Goal: Task Accomplishment & Management: Use online tool/utility

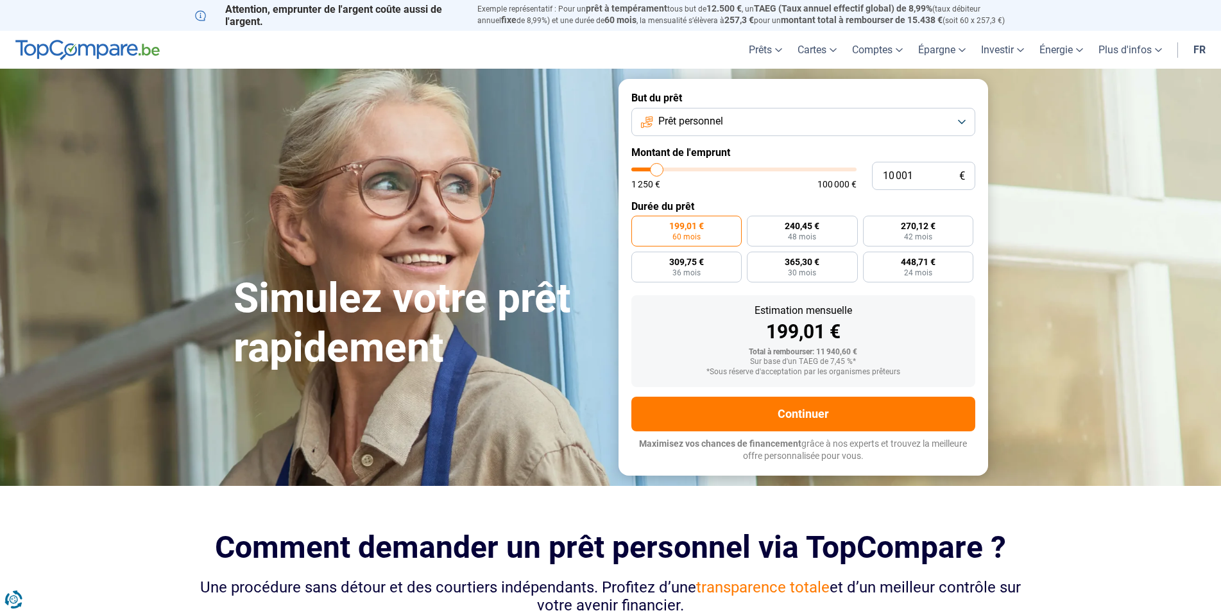
type input "9 500"
type input "9500"
type input "10 000"
type input "10000"
type input "10 750"
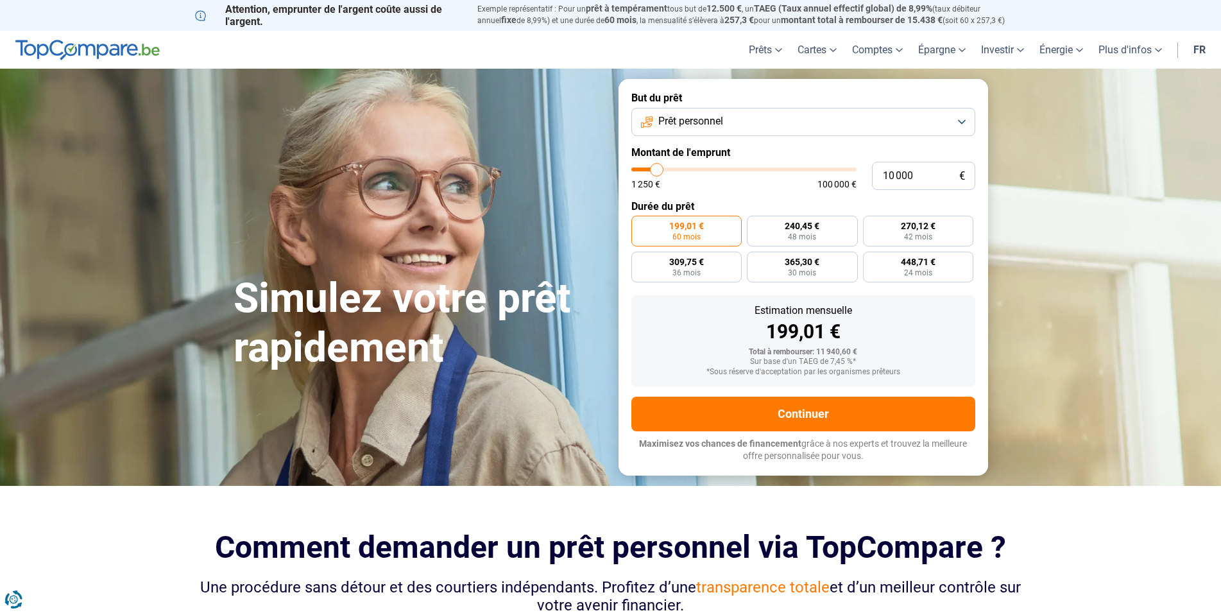
type input "10750"
type input "11 000"
type input "11000"
type input "11 500"
type input "11500"
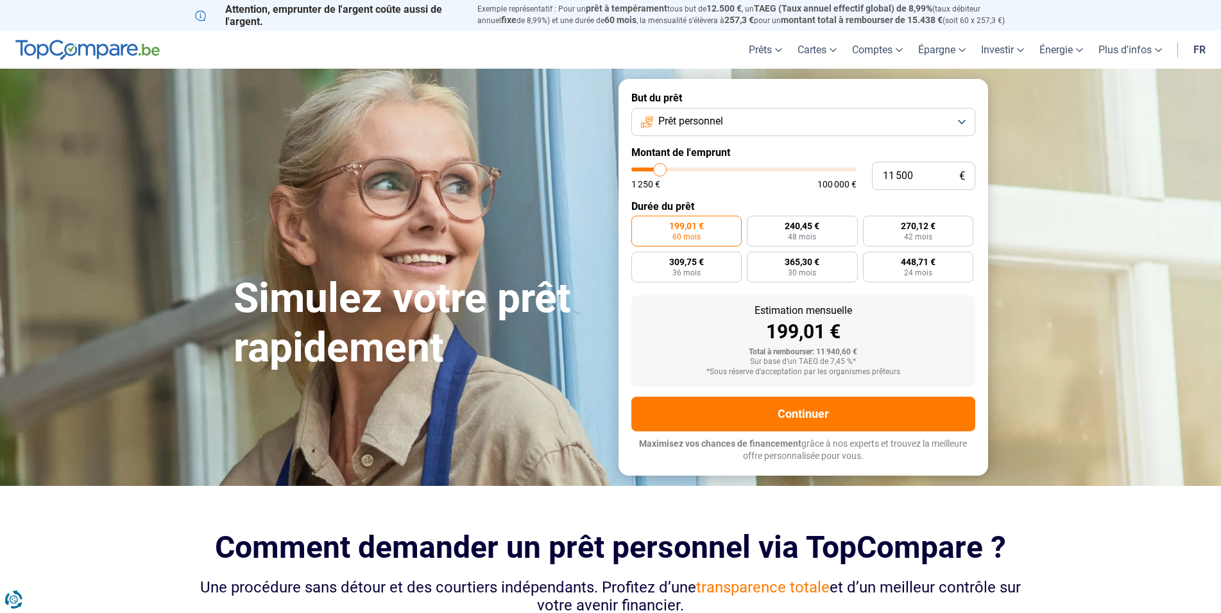
type input "12 000"
type input "12000"
type input "12 500"
type input "12500"
type input "13 500"
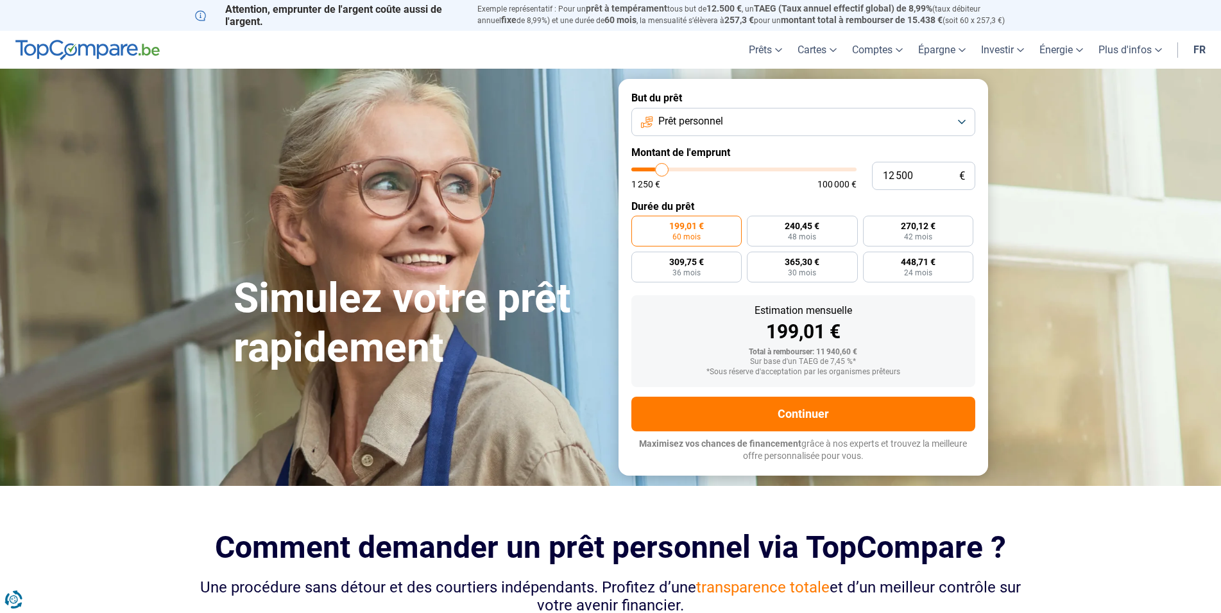
type input "13500"
type input "13 750"
type input "13750"
type input "14 000"
type input "14000"
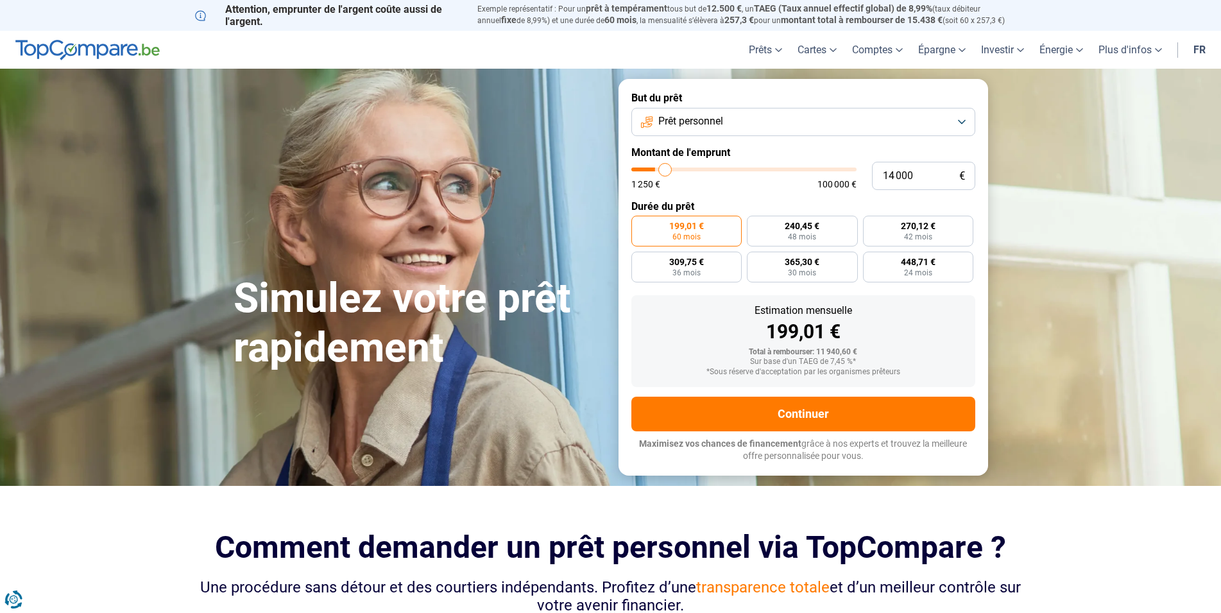
type input "14 750"
type input "14750"
type input "15 500"
type input "15500"
type input "16 500"
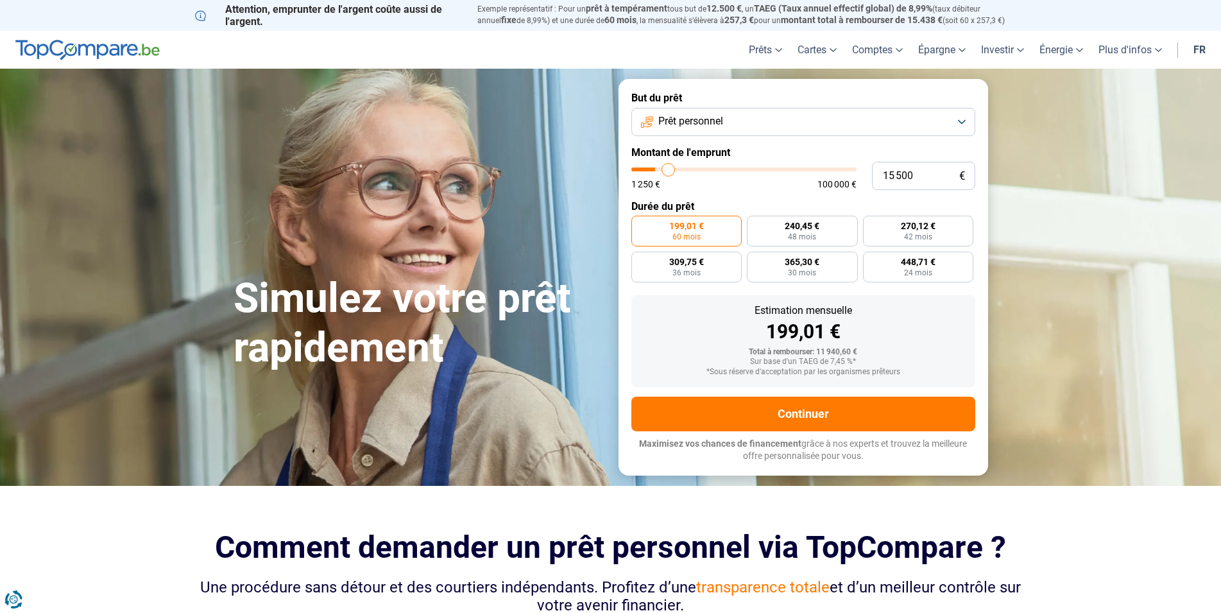
type input "16500"
type input "16 750"
type input "16750"
type input "16 500"
type input "16500"
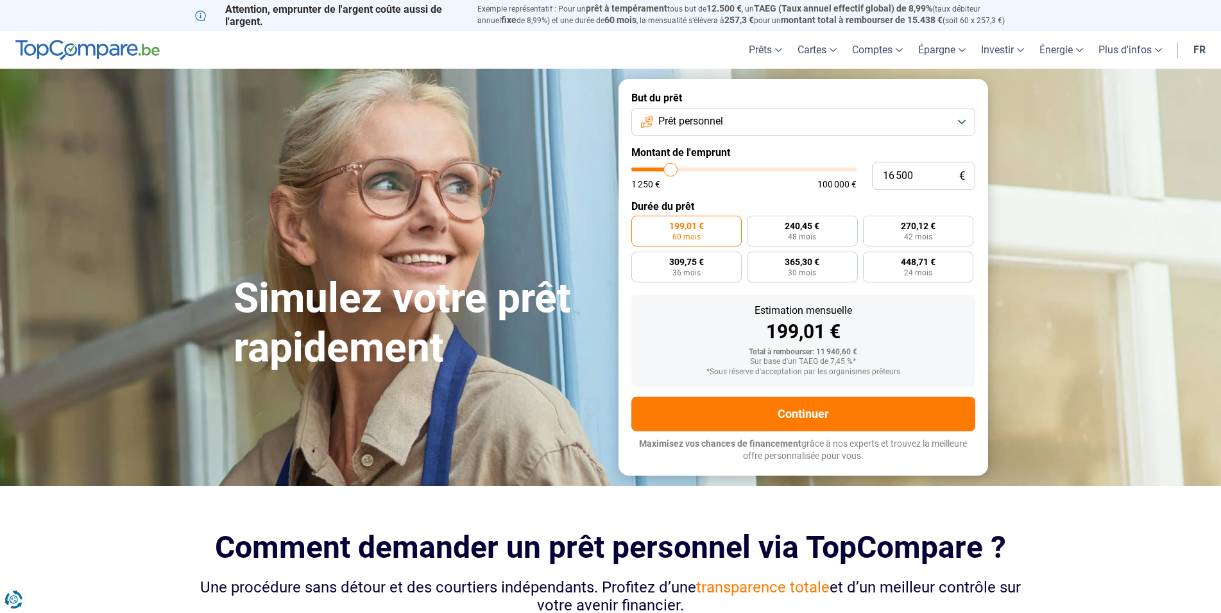
type input "16 000"
type input "16000"
type input "15 250"
type input "15250"
type input "15 000"
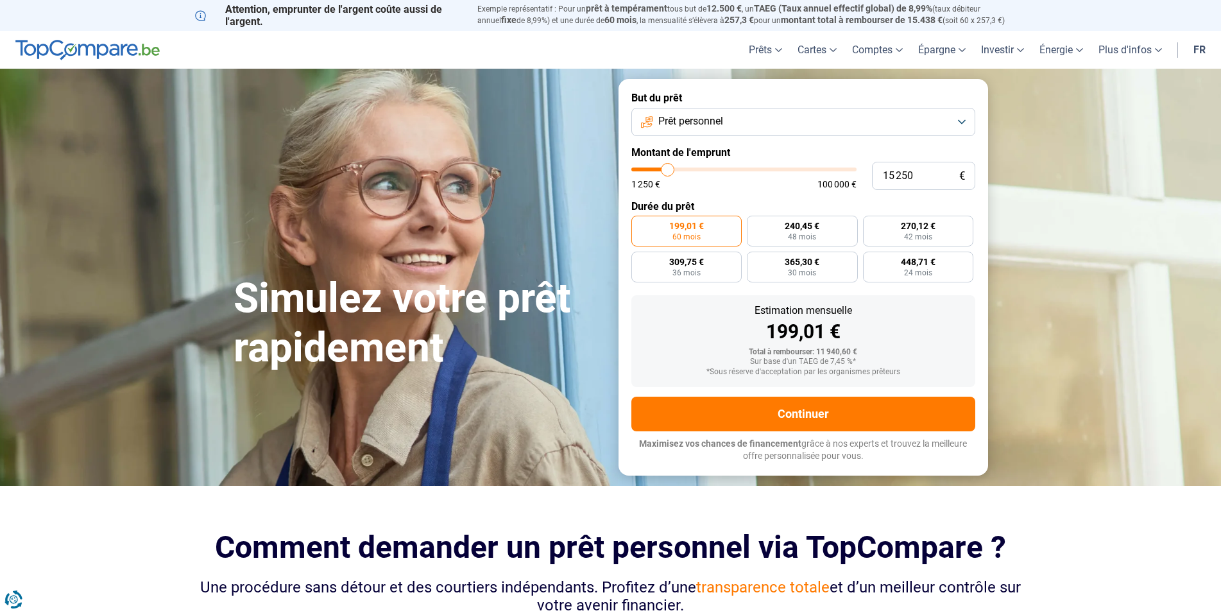
type input "15000"
type input "14 750"
type input "14750"
type input "14 000"
type input "14000"
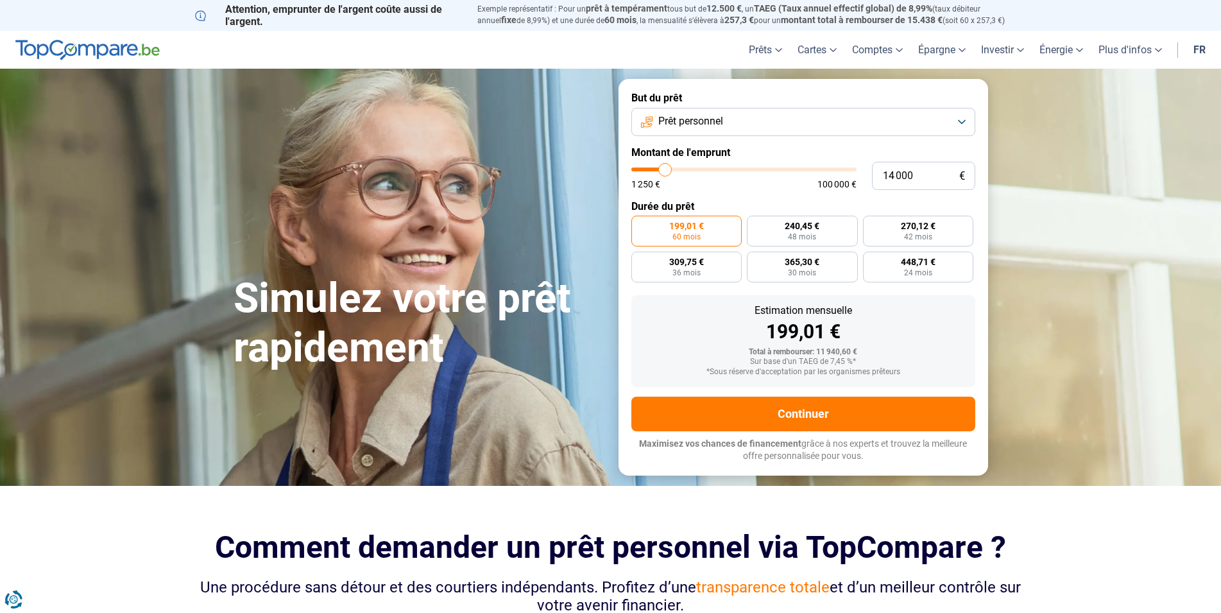
type input "13 500"
type input "13500"
type input "13 250"
type input "13250"
type input "11 750"
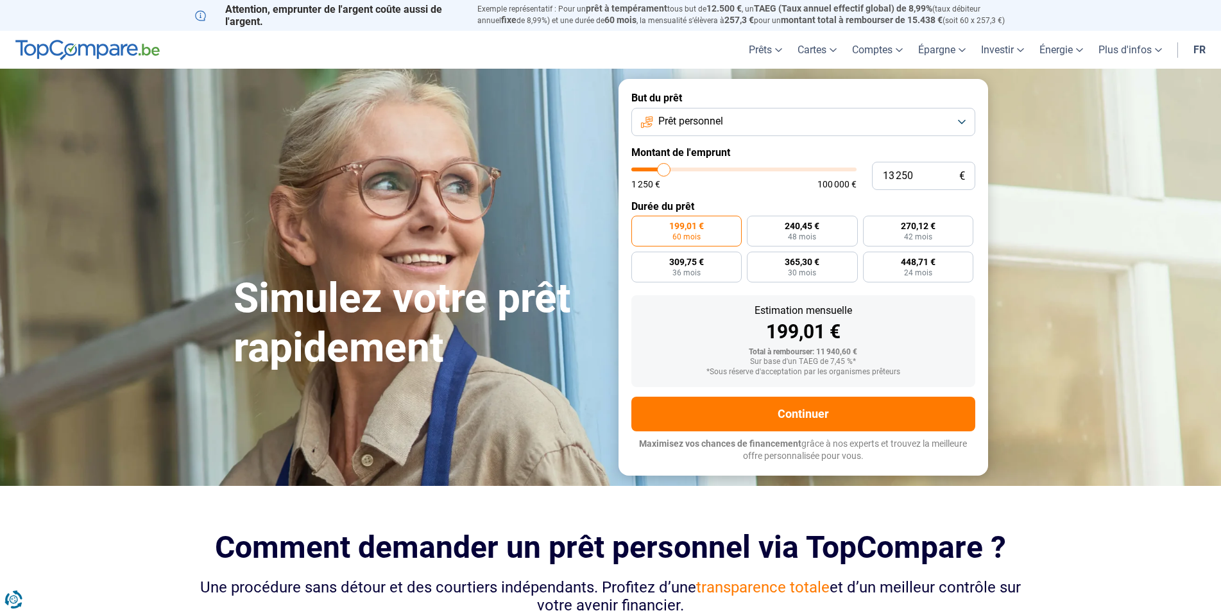
type input "11750"
type input "10 750"
type input "10750"
type input "10 250"
type input "10250"
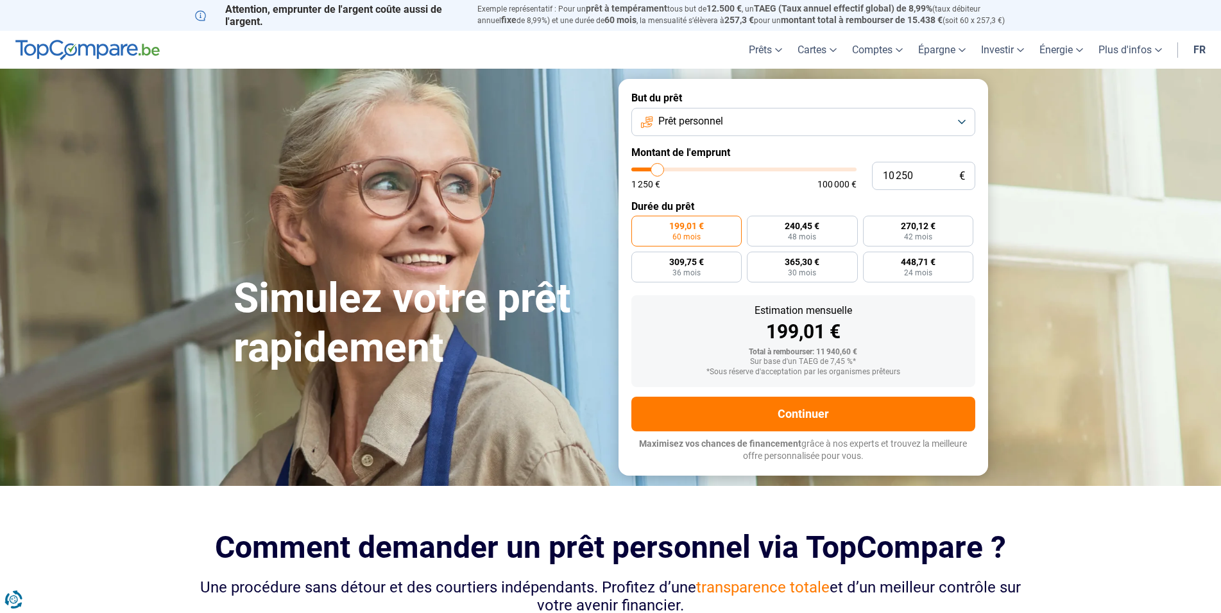
click at [657, 170] on input "range" at bounding box center [743, 169] width 225 height 4
type input "10 000"
type input "10000"
type input "10 750"
type input "10750"
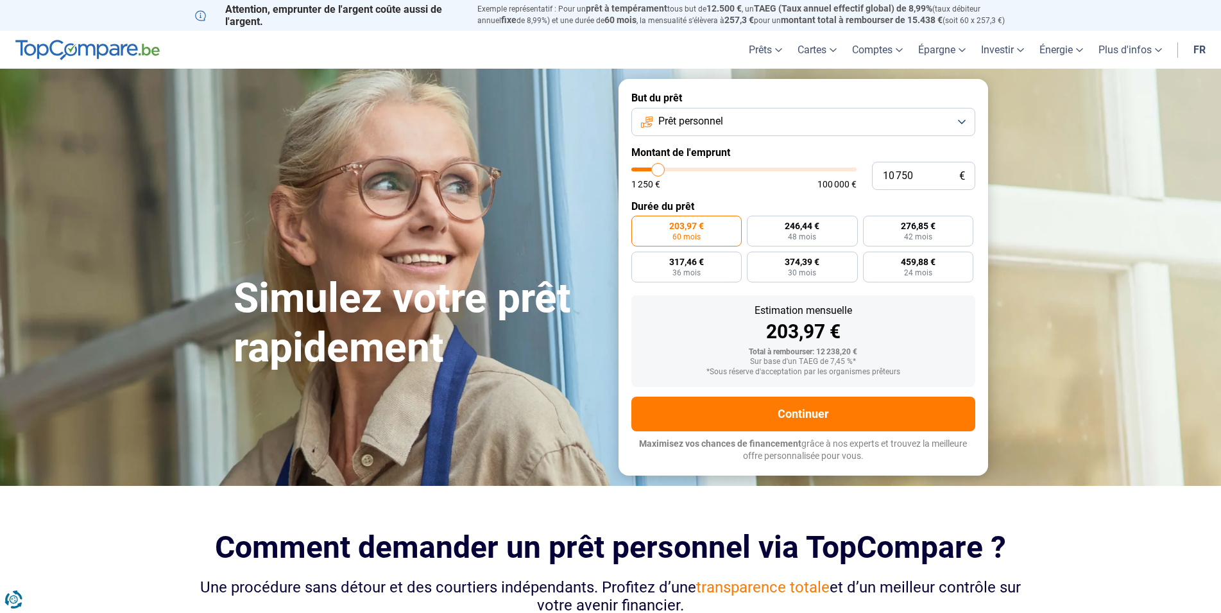
type input "11 000"
type input "11000"
click at [659, 167] on input "range" at bounding box center [743, 169] width 225 height 4
click at [667, 166] on div "11 000 € 1 250 € 100 000 €" at bounding box center [803, 176] width 344 height 28
type input "11 750"
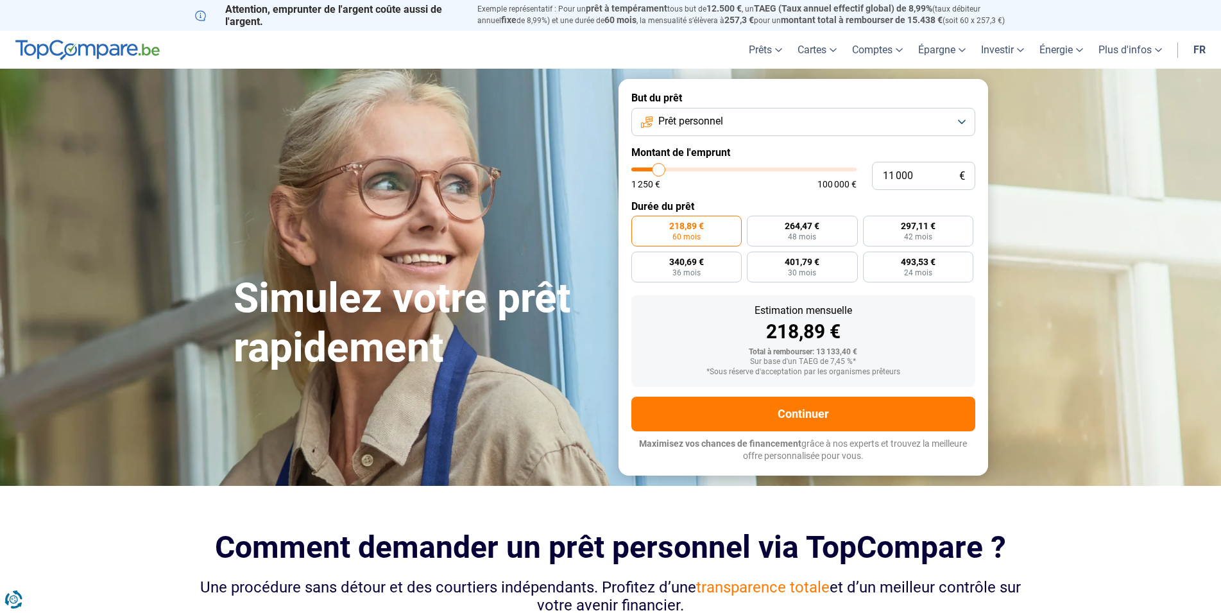
type input "11750"
type input "11 000"
type input "11000"
type input "11 750"
type input "11750"
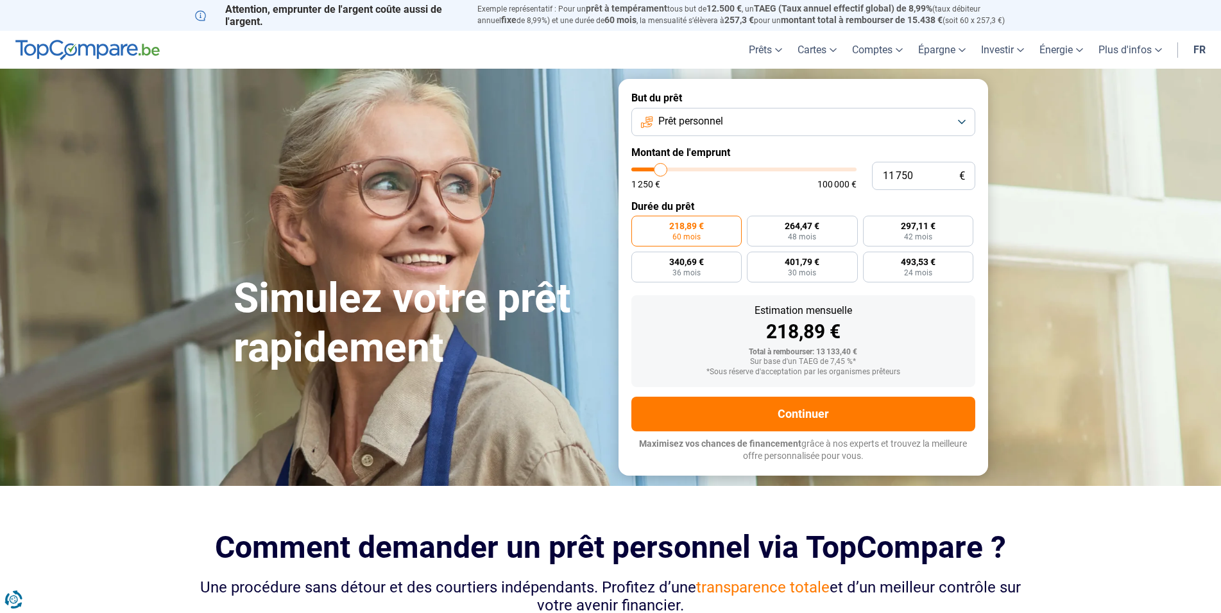
type input "12 500"
type input "12500"
type input "14 000"
type input "14000"
type input "14 500"
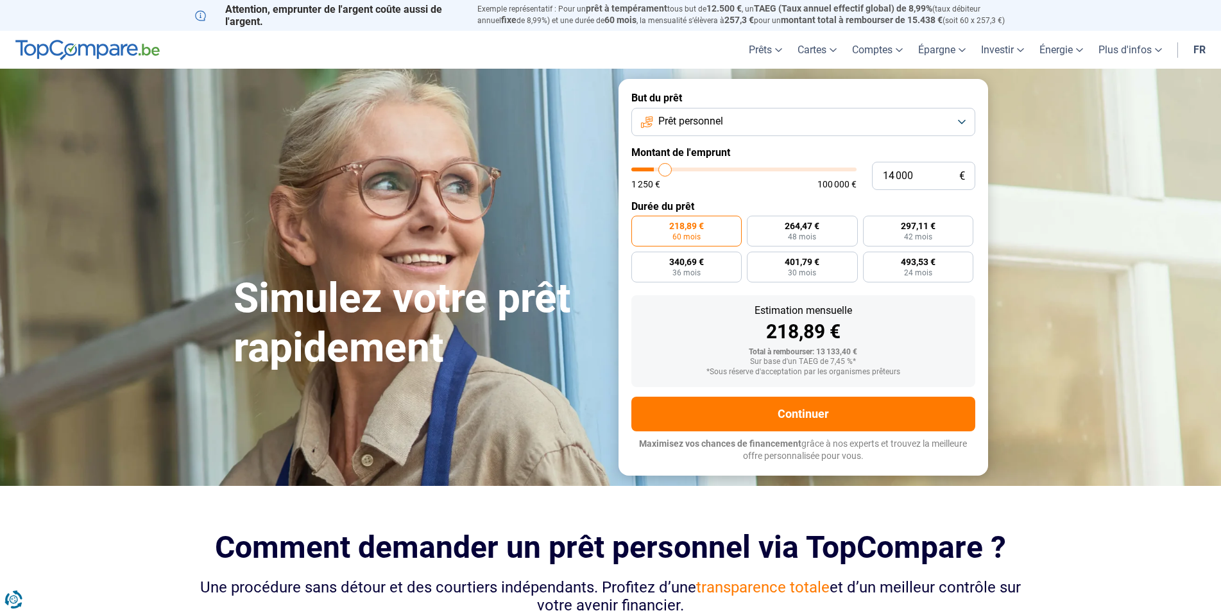
type input "14500"
type input "14 750"
type input "14750"
type input "15 000"
type input "15000"
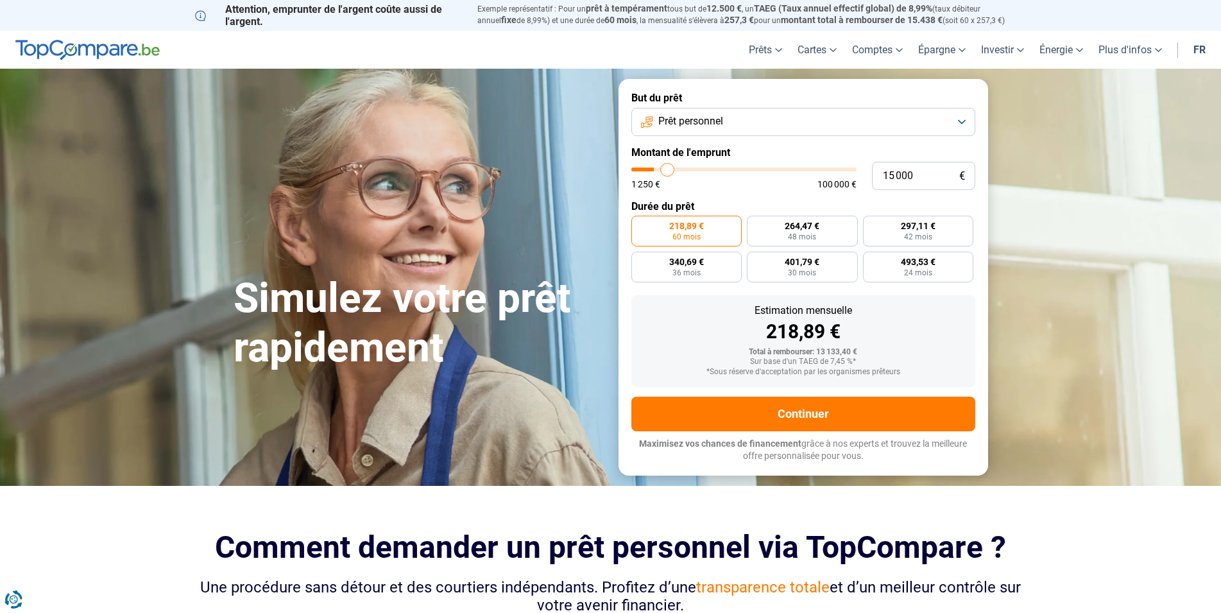
type input "15 250"
type input "15250"
type input "15 500"
type input "15500"
type input "16 000"
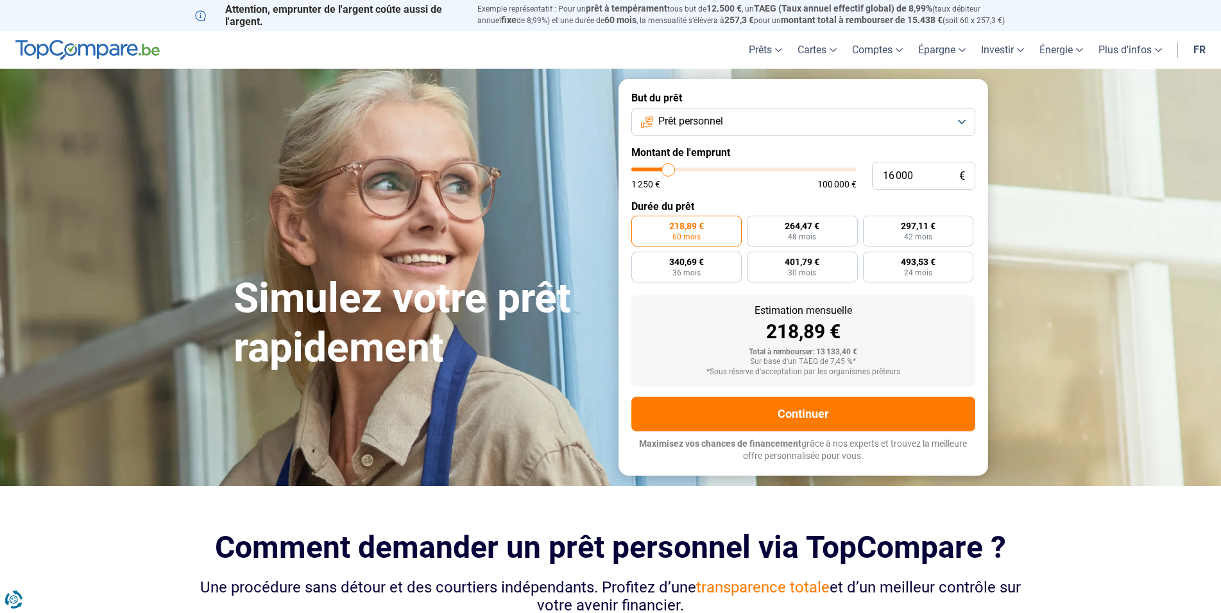
type input "16000"
type input "17 000"
type input "17000"
type input "17 500"
type input "17500"
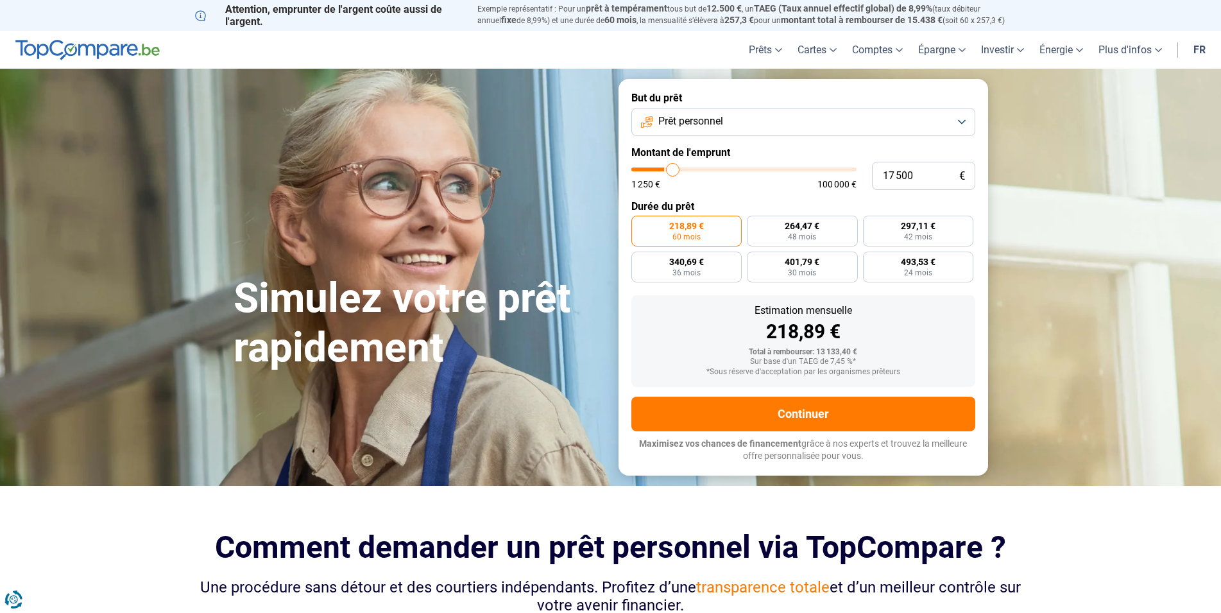
type input "18 000"
type input "18000"
type input "18 500"
type input "18500"
type input "19 000"
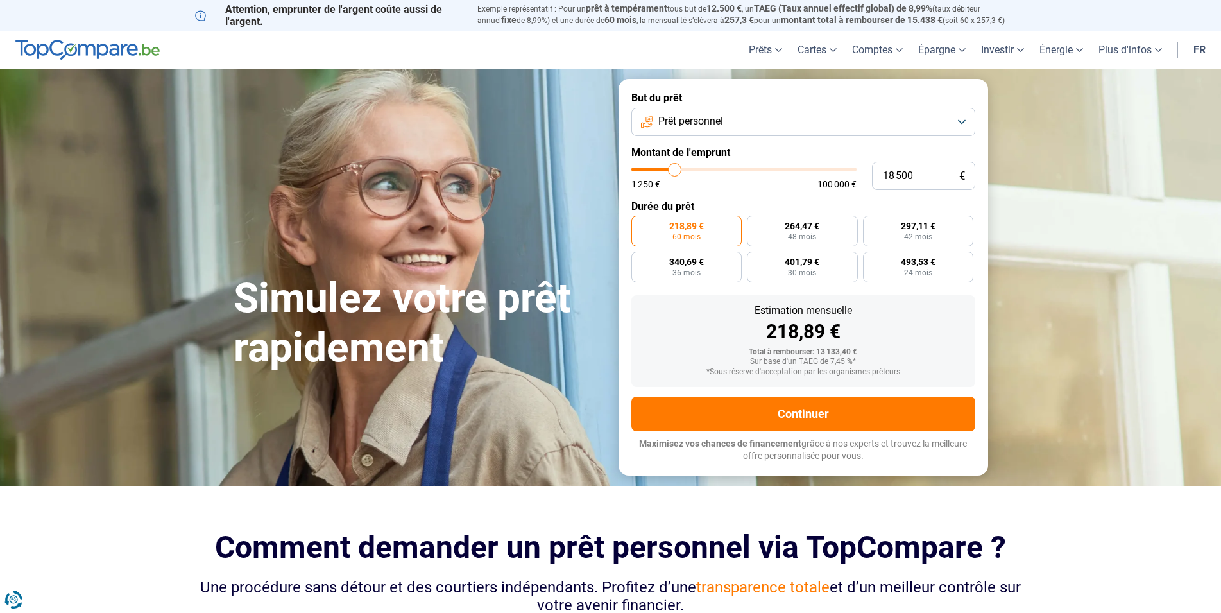
type input "19000"
type input "19 750"
type input "19750"
type input "20 250"
type input "20250"
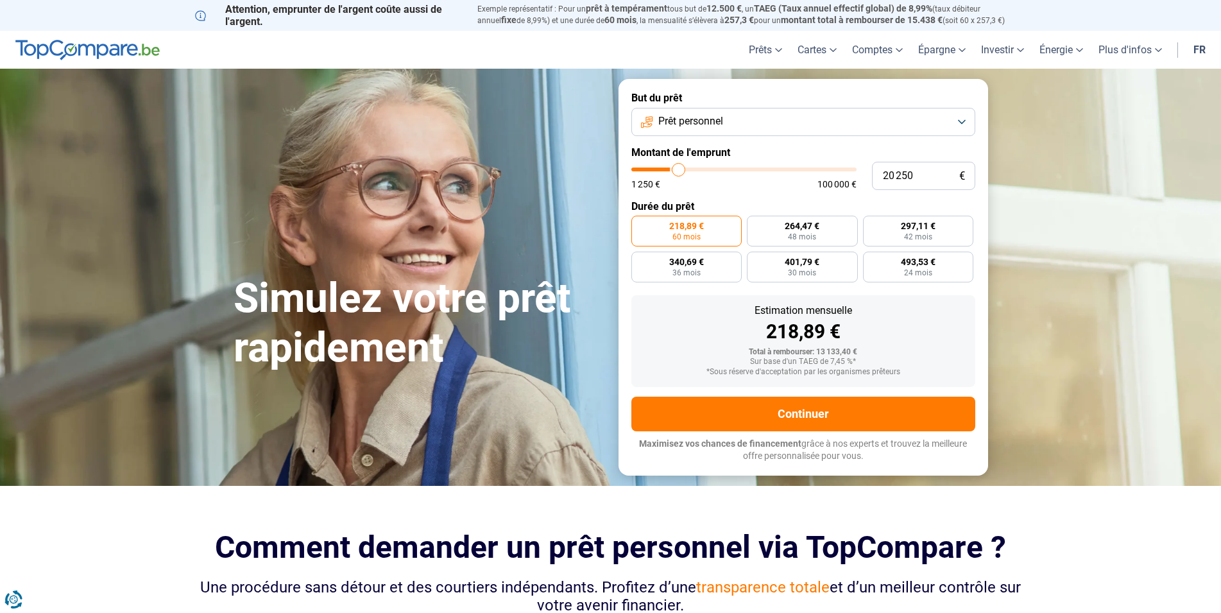
type input "20 750"
type input "20750"
type input "21 000"
type input "21000"
type input "21 500"
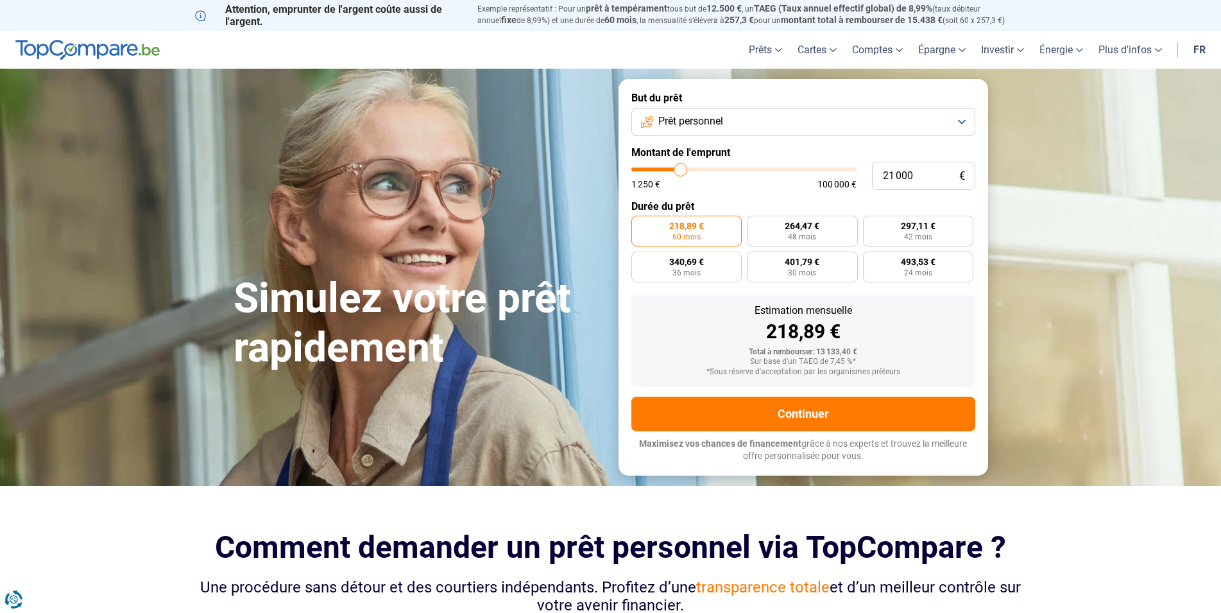
type input "21500"
type input "21 750"
drag, startPoint x: 660, startPoint y: 166, endPoint x: 682, endPoint y: 167, distance: 21.8
type input "21750"
click at [682, 167] on input "range" at bounding box center [743, 169] width 225 height 4
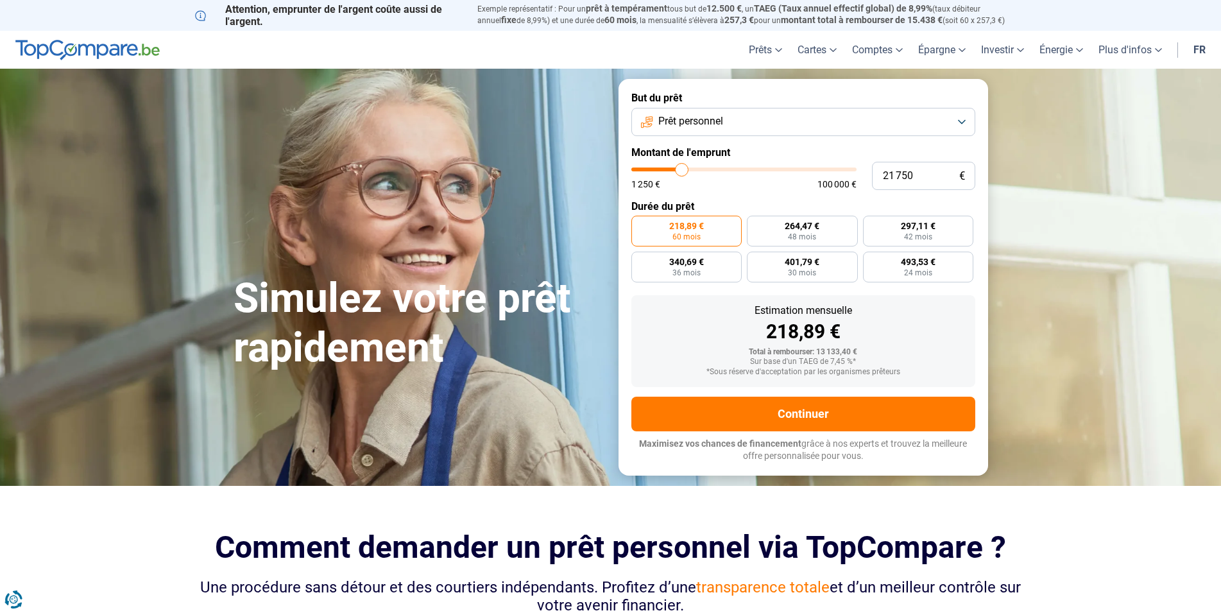
radio input "false"
